Goal: Transaction & Acquisition: Purchase product/service

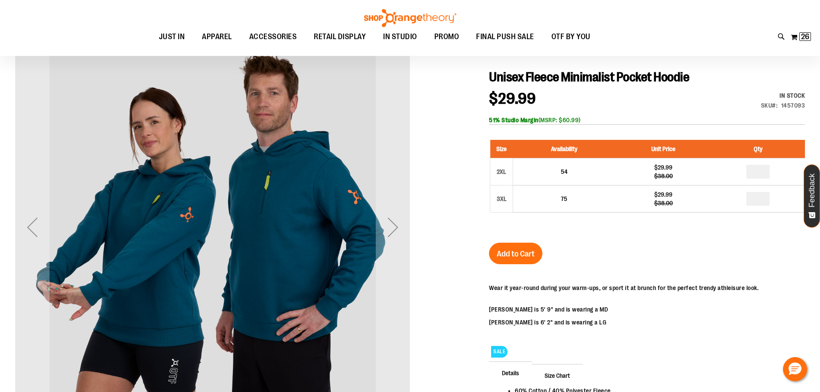
scroll to position [34, 0]
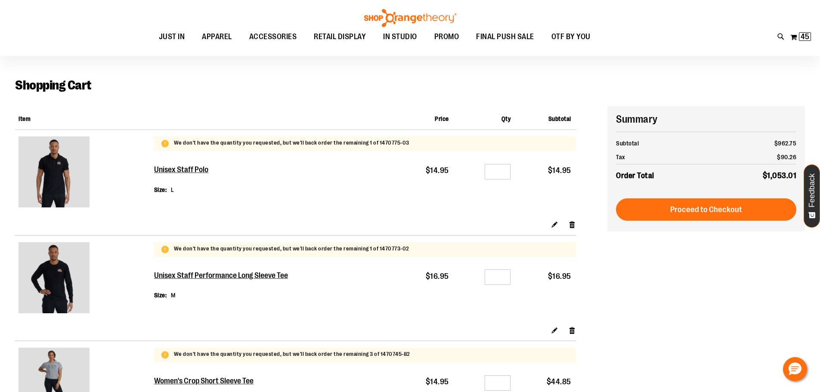
scroll to position [86, 0]
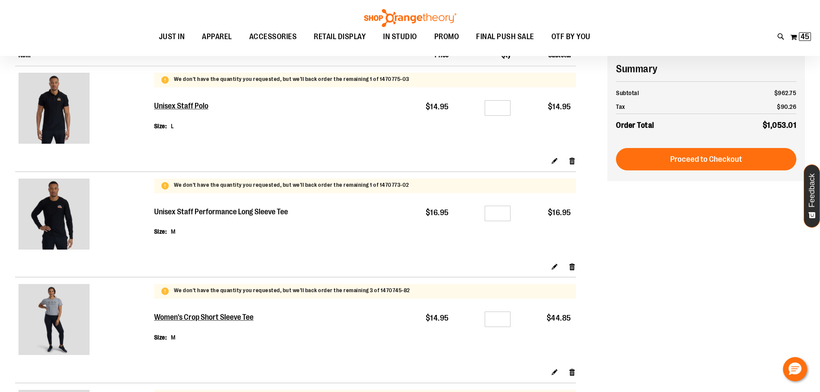
type input "**********"
click at [253, 210] on h2 "Unisex Staff Performance Long Sleeve Tee" at bounding box center [221, 211] width 135 height 9
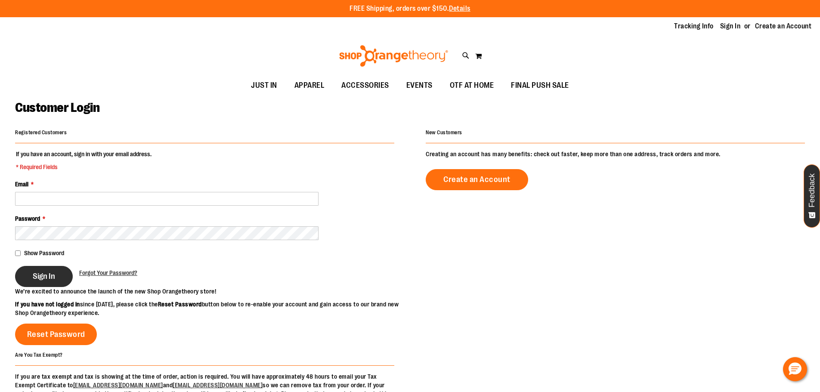
type input "**********"
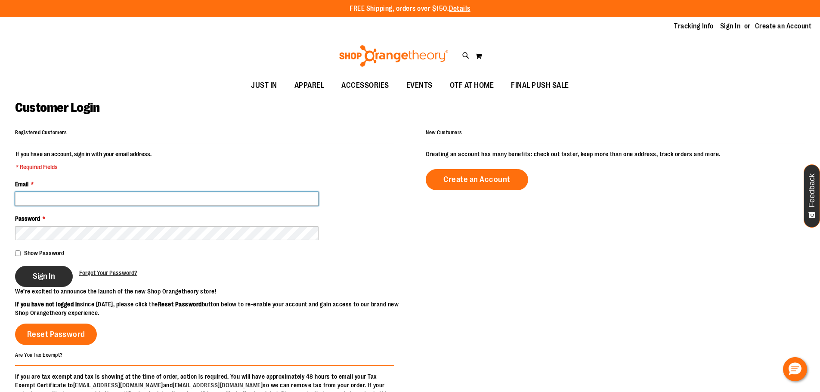
type input "**********"
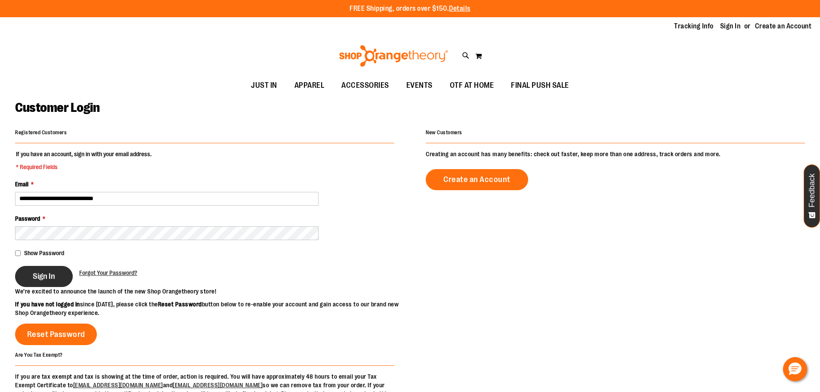
click at [50, 285] on button "Sign In" at bounding box center [44, 276] width 58 height 21
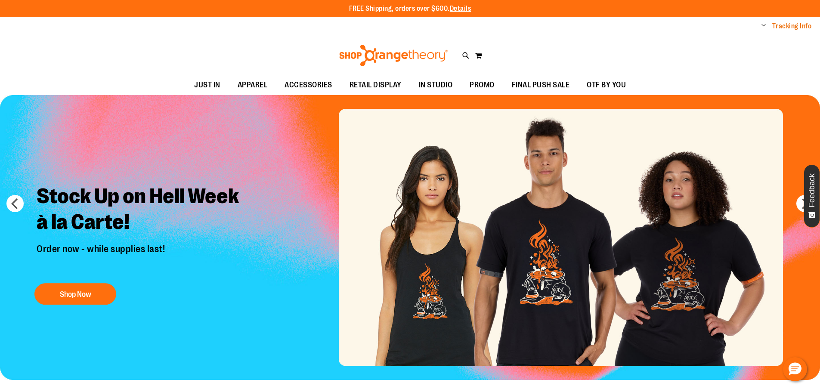
type input "**********"
click at [780, 28] on link "Tracking Info" at bounding box center [792, 26] width 40 height 9
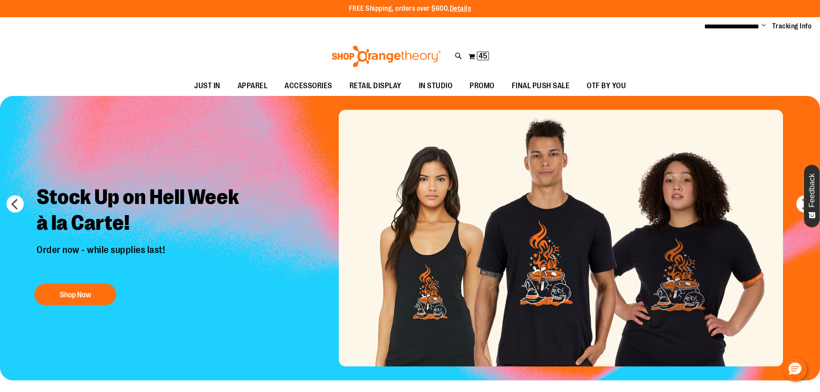
click at [761, 28] on span "Change" at bounding box center [763, 26] width 4 height 8
click at [671, 42] on div "Toggle Nav Search Popular Suggestions Advanced Search" at bounding box center [410, 57] width 820 height 40
click at [479, 57] on span "45" at bounding box center [482, 56] width 9 height 9
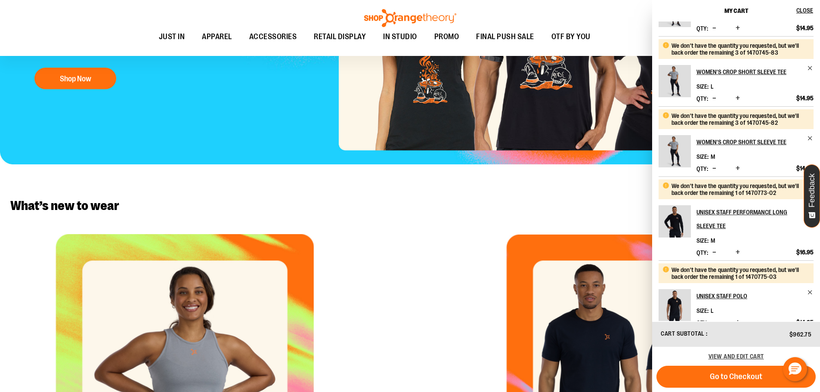
scroll to position [341, 0]
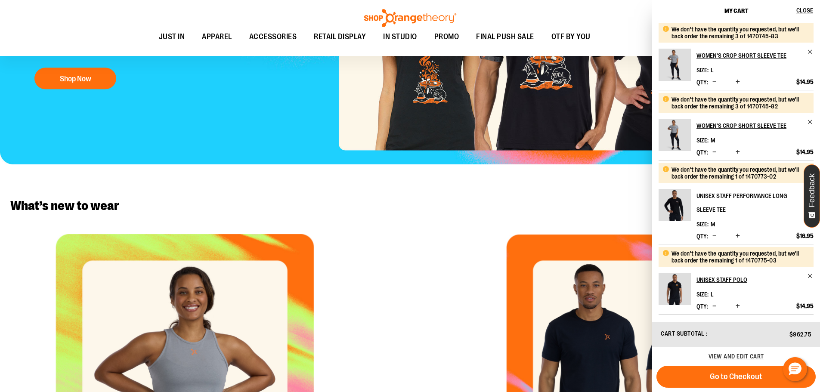
click at [717, 209] on h2 "Unisex Staff Performance Long Sleeve Tee" at bounding box center [748, 203] width 105 height 28
click at [717, 195] on h2 "Unisex Staff Performance Long Sleeve Tee" at bounding box center [748, 203] width 105 height 28
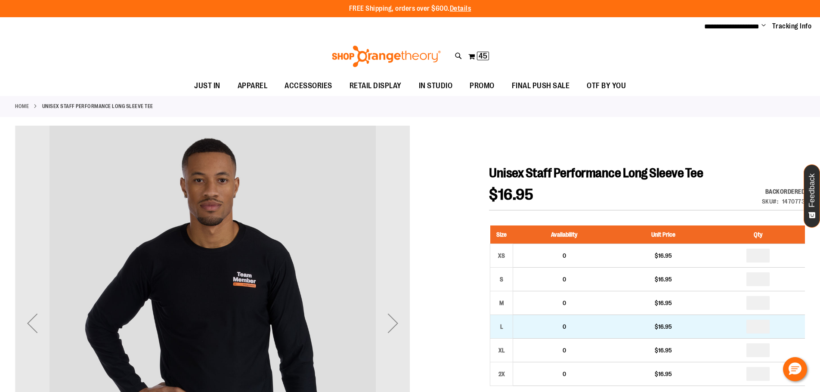
type input "**********"
click at [756, 325] on input "number" at bounding box center [757, 327] width 23 height 14
type input "*"
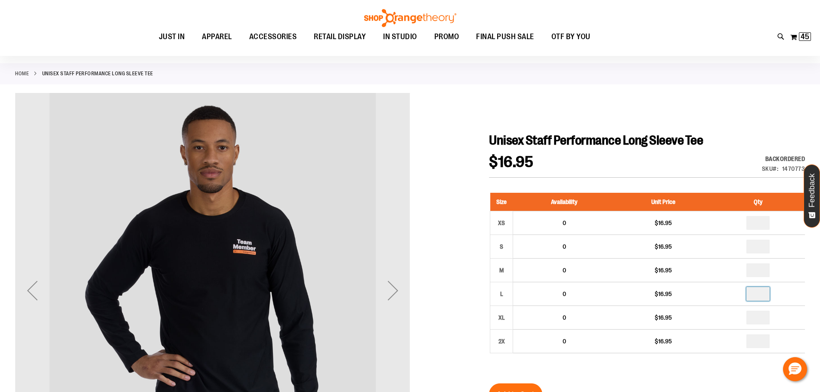
scroll to position [129, 0]
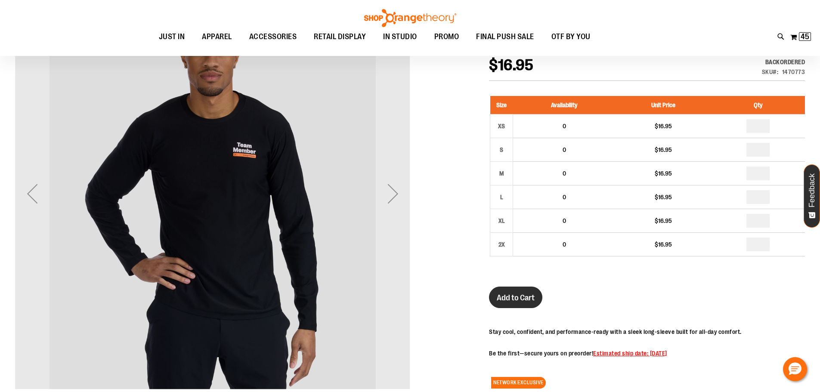
click at [532, 302] on span "Add to Cart" at bounding box center [515, 297] width 38 height 9
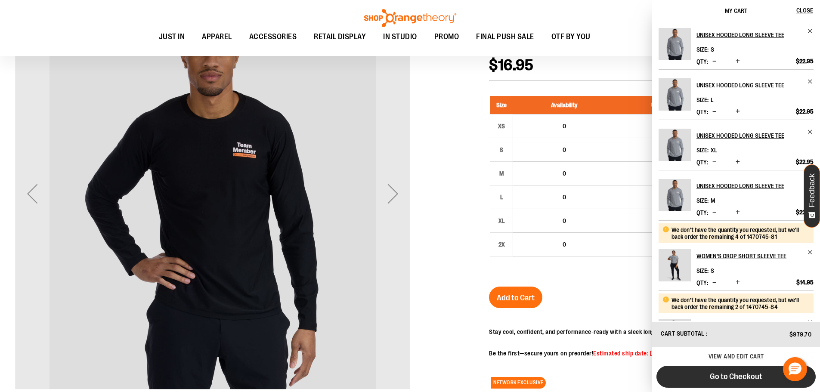
click at [740, 376] on span "Go to Checkout" at bounding box center [735, 376] width 52 height 9
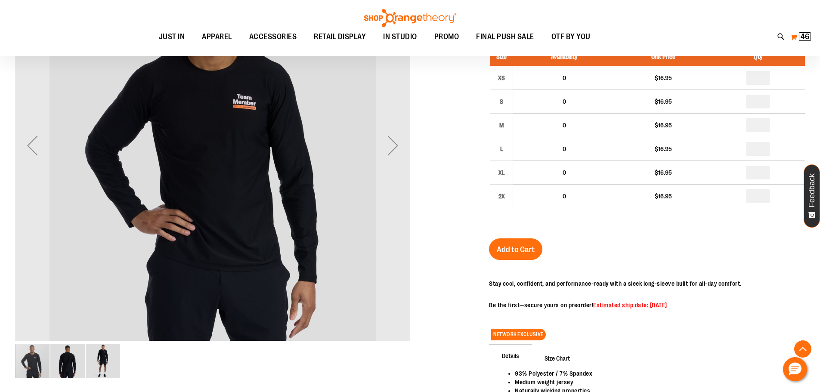
scroll to position [86, 0]
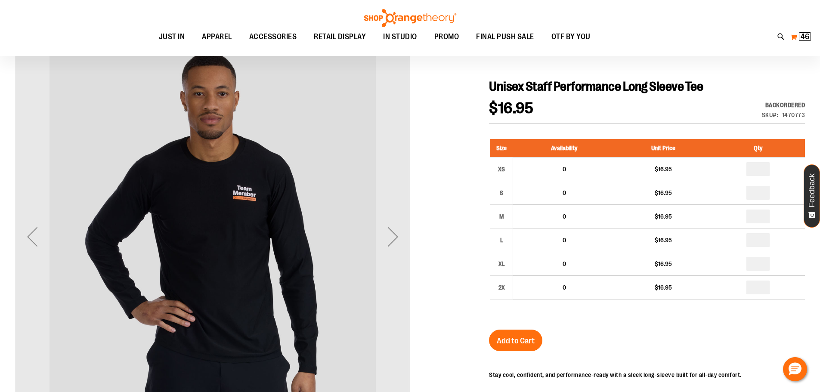
click at [800, 37] on span "46" at bounding box center [804, 36] width 9 height 9
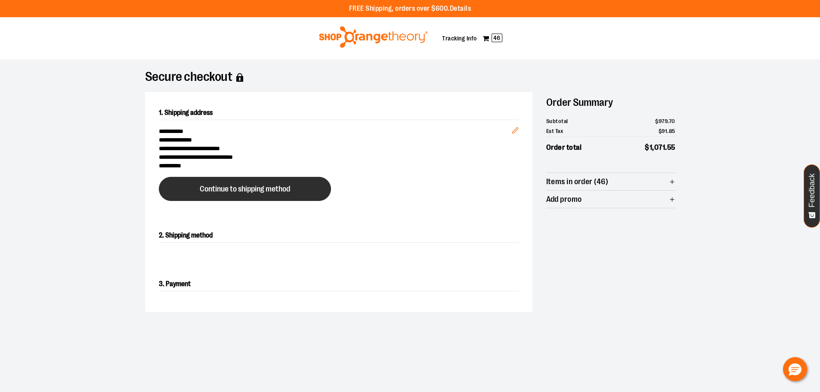
click at [268, 190] on span "Continue to shipping method" at bounding box center [245, 189] width 90 height 8
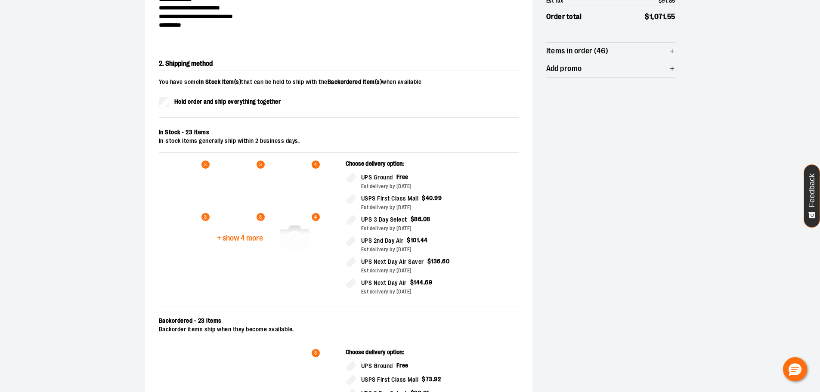
scroll to position [147, 0]
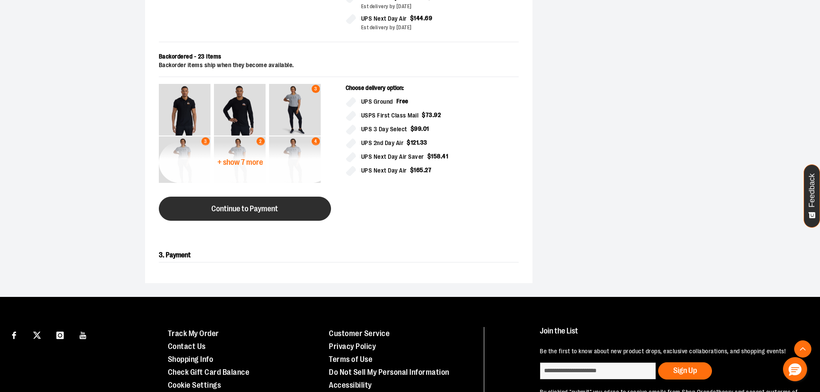
click at [266, 210] on span "Continue to Payment" at bounding box center [244, 209] width 67 height 8
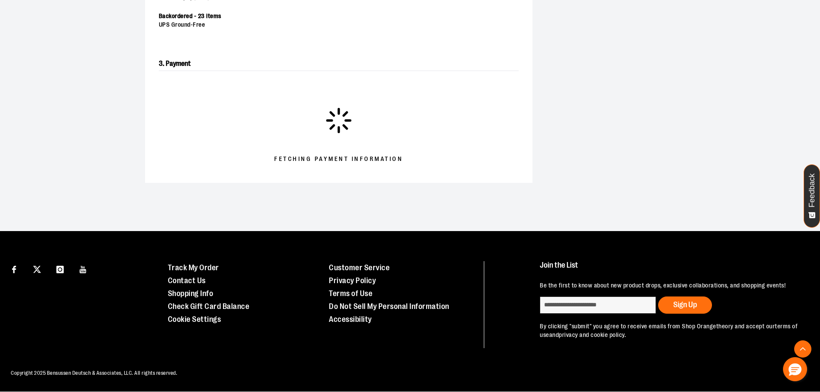
scroll to position [319, 0]
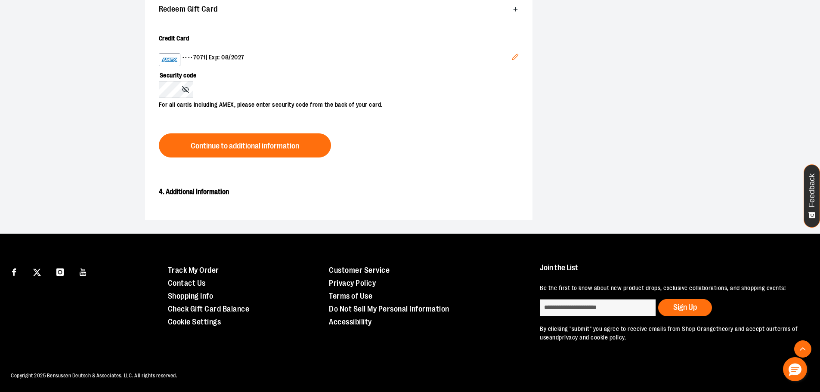
click at [513, 55] on icon "Edit" at bounding box center [515, 56] width 7 height 7
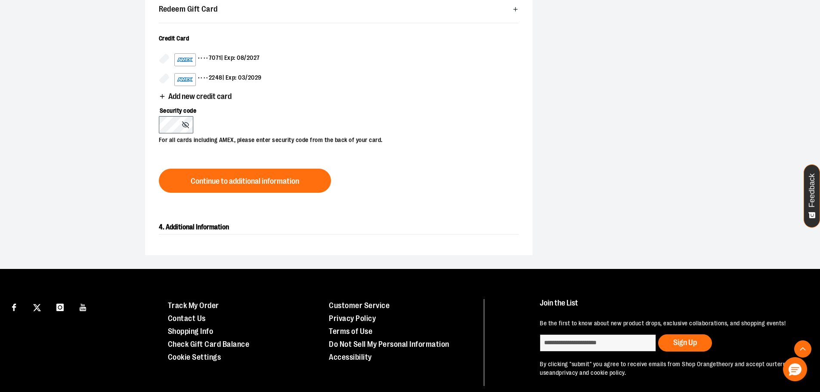
click at [514, 55] on span "•••• 7071 | Exp: 08/2027" at bounding box center [346, 59] width 344 height 13
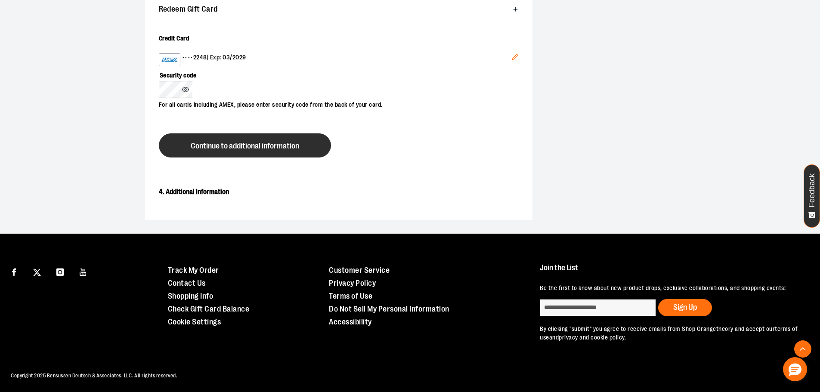
click at [212, 143] on span "Continue to additional information" at bounding box center [245, 146] width 108 height 8
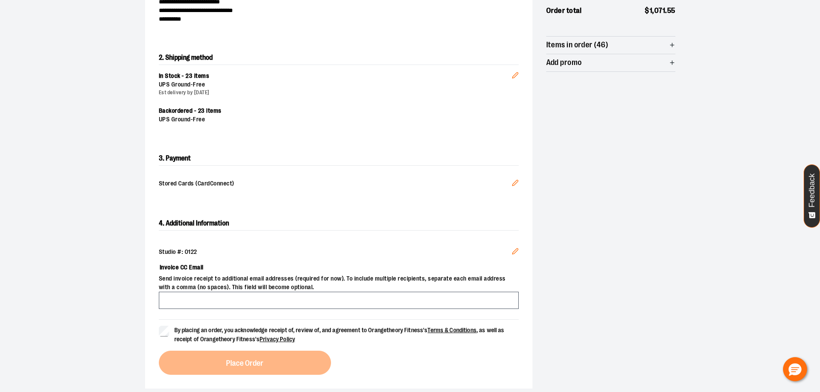
scroll to position [190, 0]
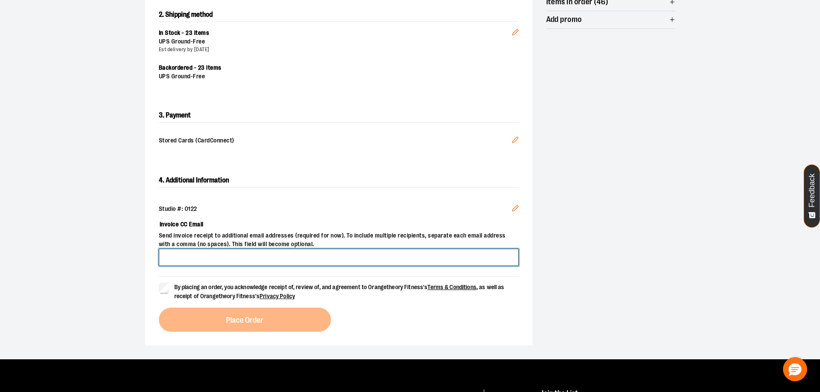
click at [172, 261] on input "Invoice CC Email" at bounding box center [339, 257] width 360 height 17
type input "**********"
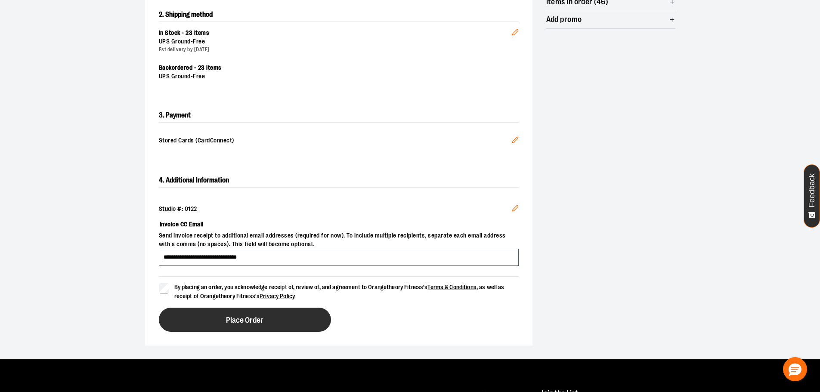
click at [205, 319] on button "Place Order" at bounding box center [245, 320] width 172 height 24
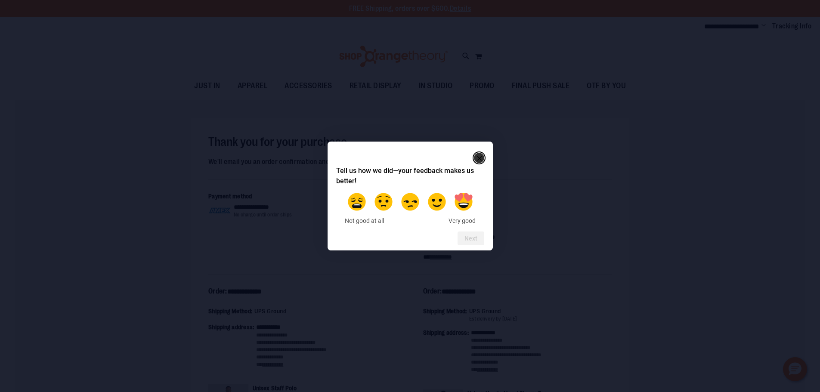
type input "**********"
click at [476, 156] on rect "Close" at bounding box center [479, 158] width 10 height 10
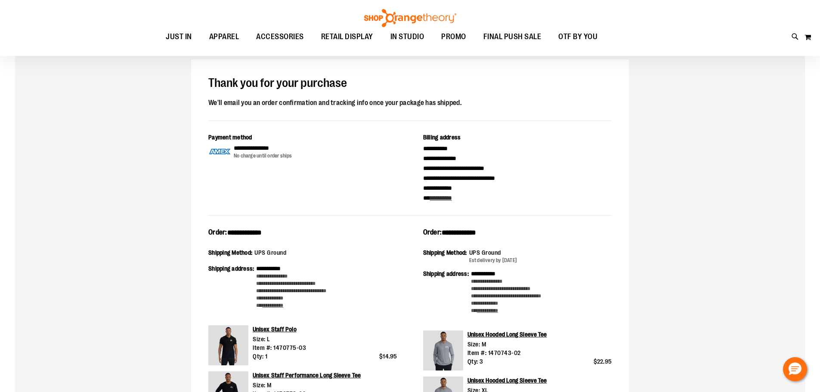
scroll to position [43, 0]
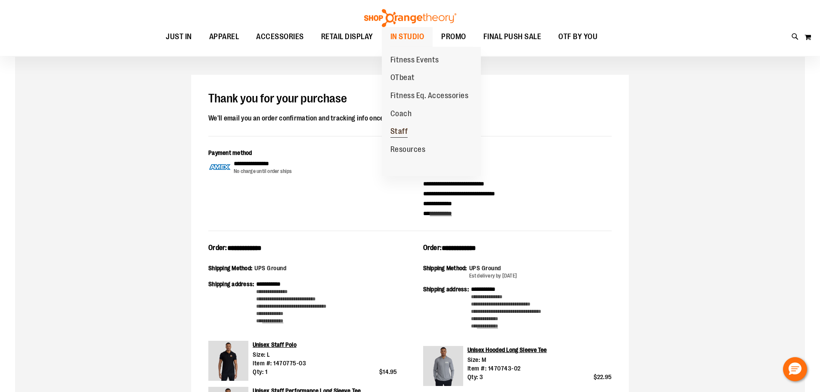
click at [402, 129] on span "Staff" at bounding box center [399, 132] width 18 height 11
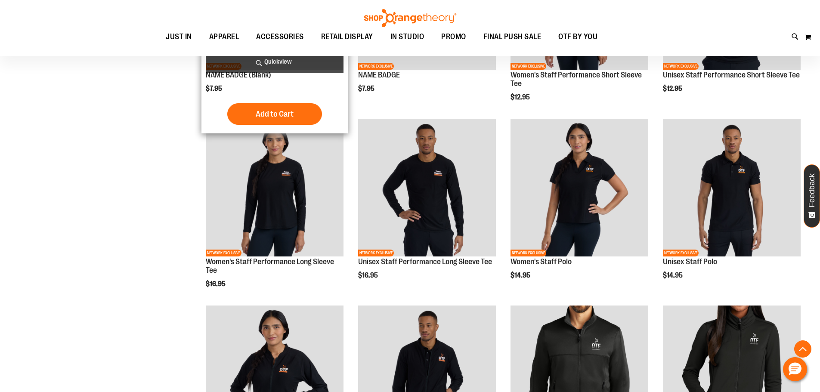
scroll to position [258, 0]
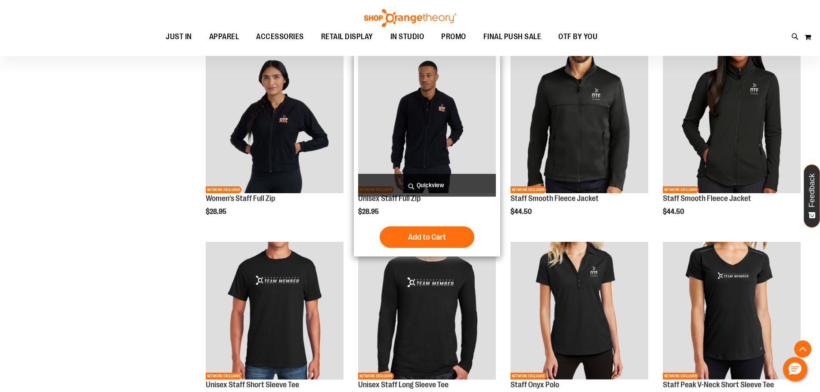
scroll to position [516, 0]
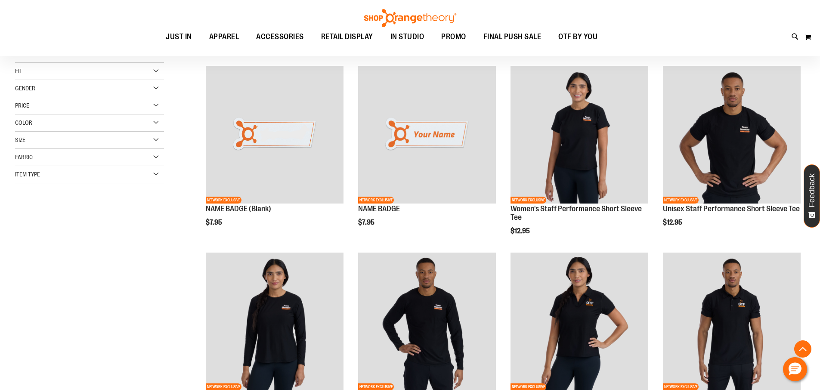
scroll to position [86, 0]
